Goal: Task Accomplishment & Management: Use online tool/utility

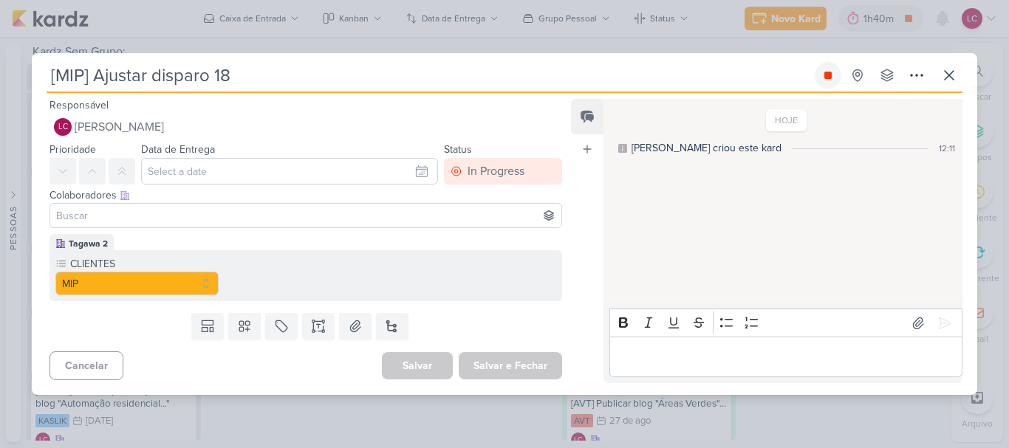
scroll to position [120, 0]
click at [823, 61] on div "[MIP] Ajustar disparo 18 Criado por mim" at bounding box center [504, 224] width 945 height 342
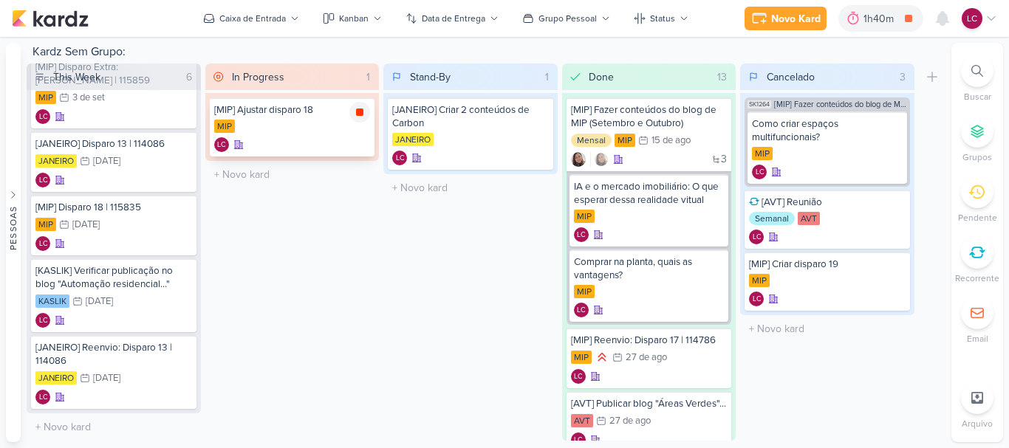
click at [354, 115] on icon at bounding box center [360, 112] width 12 height 12
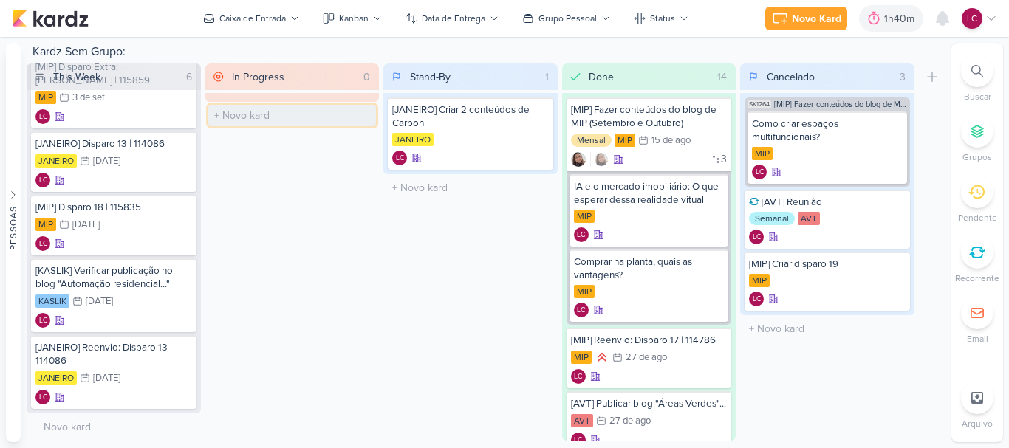
click at [286, 106] on input "text" at bounding box center [292, 115] width 168 height 21
type input "[SWISS] Definir tema para blog"
click at [287, 252] on div "In Progress 0 Mover Para Esquerda Mover Para Direita [GEOGRAPHIC_DATA] O título…" at bounding box center [292, 252] width 174 height 377
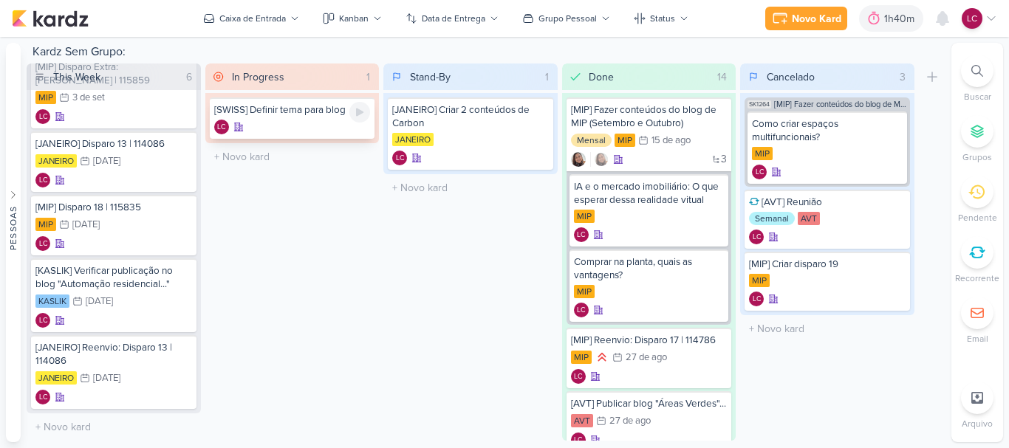
click at [290, 115] on div "[SWISS] Definir tema para blog" at bounding box center [292, 109] width 157 height 13
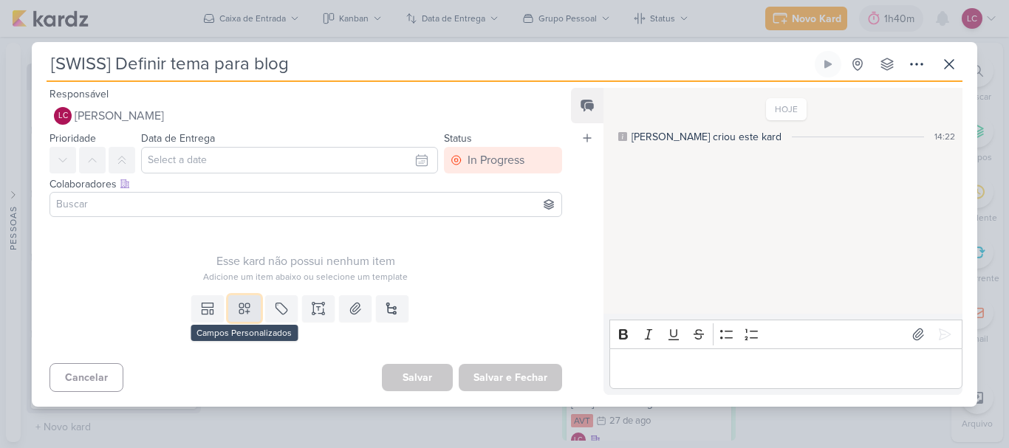
click at [247, 304] on icon at bounding box center [244, 308] width 15 height 15
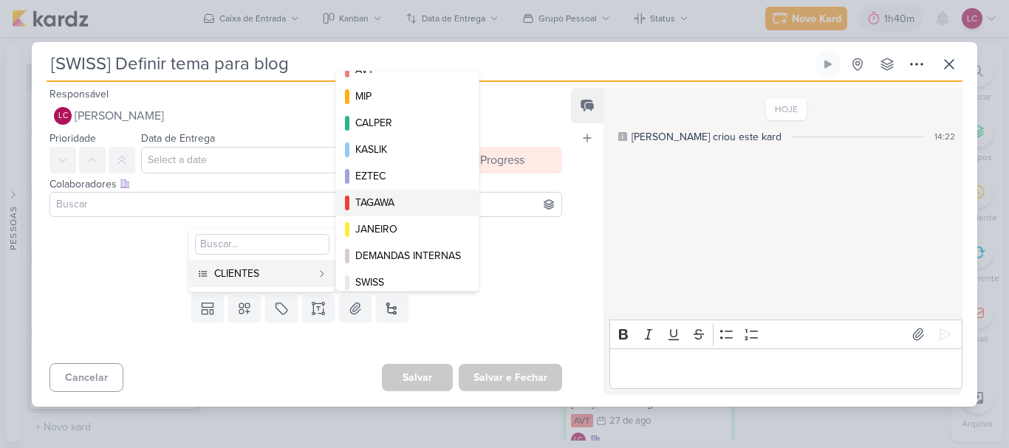
scroll to position [28, 0]
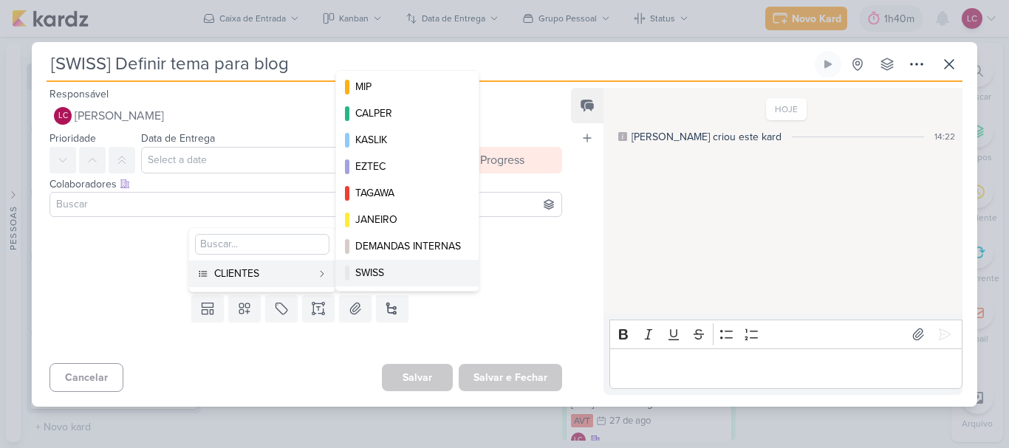
click at [408, 276] on div "SWISS" at bounding box center [408, 273] width 106 height 16
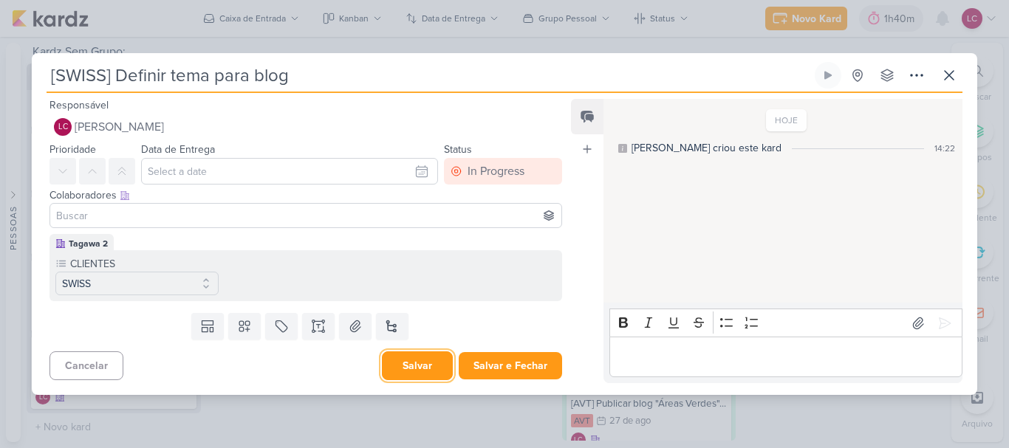
click at [428, 363] on button "Salvar" at bounding box center [417, 366] width 71 height 29
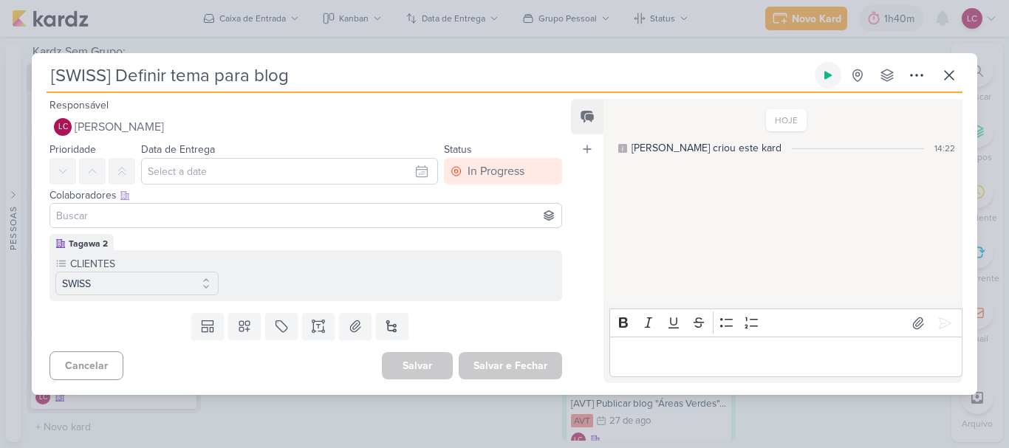
click at [829, 82] on button at bounding box center [828, 75] width 27 height 27
click at [828, 73] on icon at bounding box center [827, 75] width 7 height 7
